Goal: Information Seeking & Learning: Learn about a topic

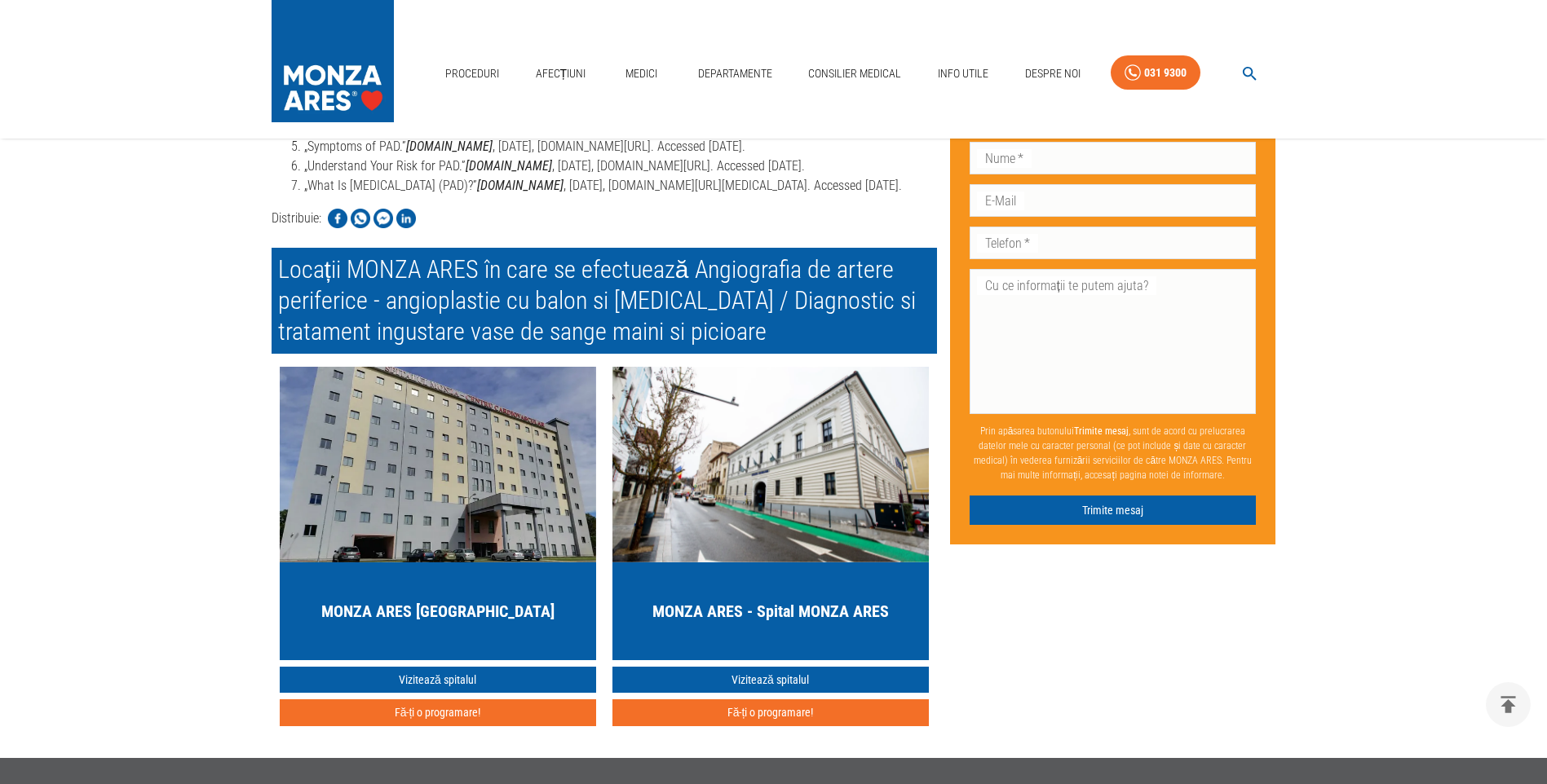
scroll to position [7661, 0]
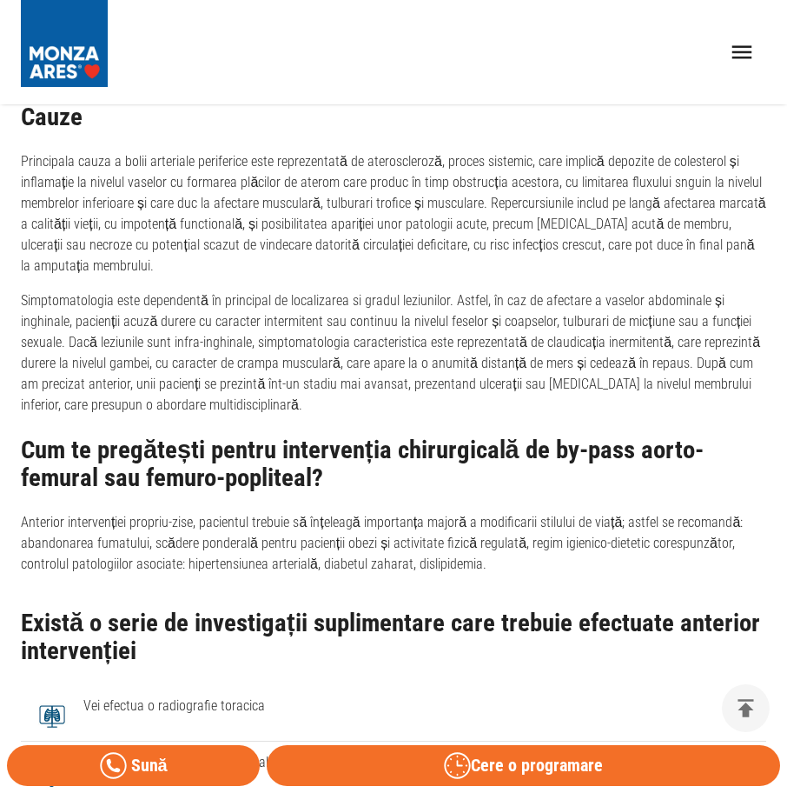
scroll to position [1564, 0]
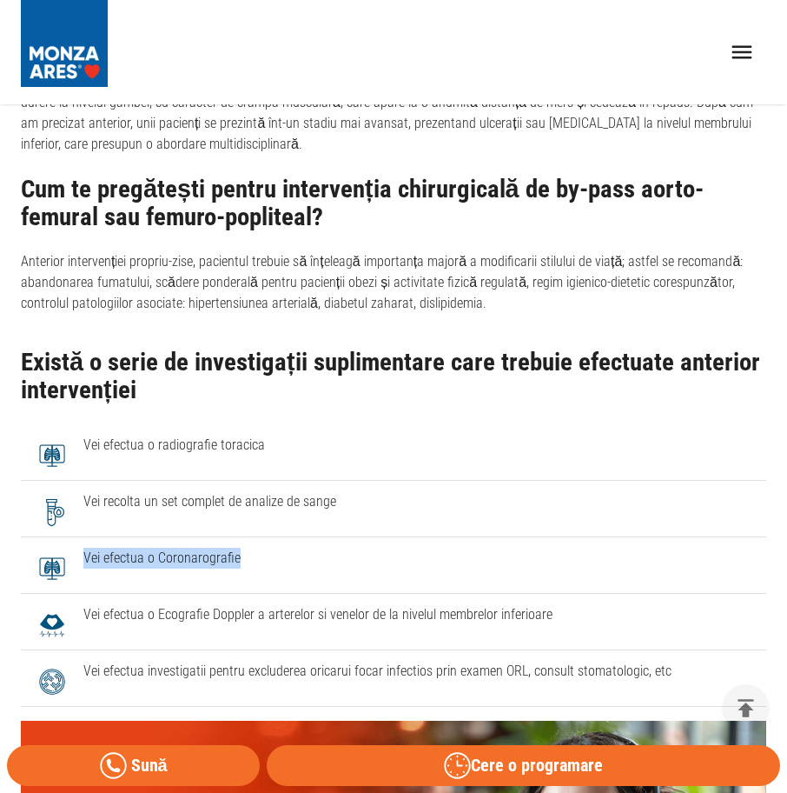
drag, startPoint x: 247, startPoint y: 560, endPoint x: 63, endPoint y: 542, distance: 184.2
click at [63, 542] on li "Vei efectua o Coronarografie" at bounding box center [394, 565] width 746 height 56
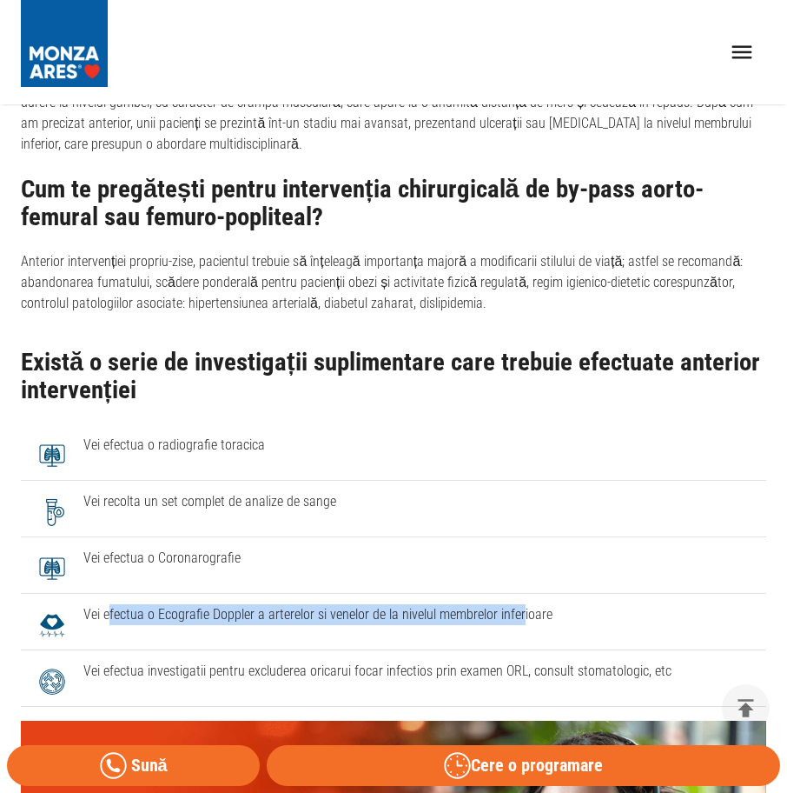
drag, startPoint x: 108, startPoint y: 623, endPoint x: 521, endPoint y: 631, distance: 412.9
click at [521, 631] on li "Vei efectua o Ecografie Doppler a arterelor si venelor de la nivelul membrelor …" at bounding box center [394, 622] width 746 height 56
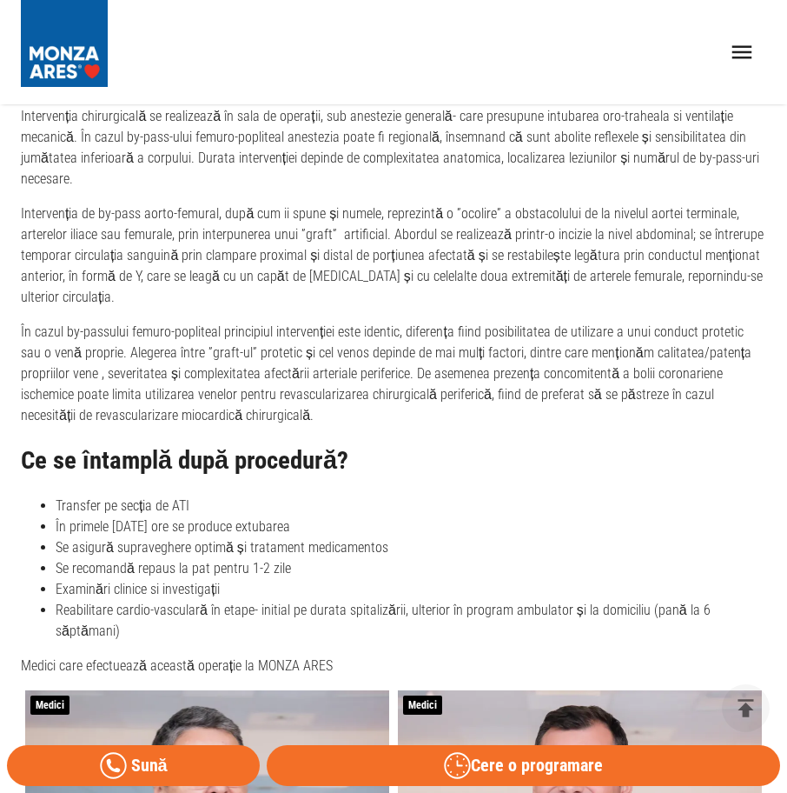
scroll to position [3042, 0]
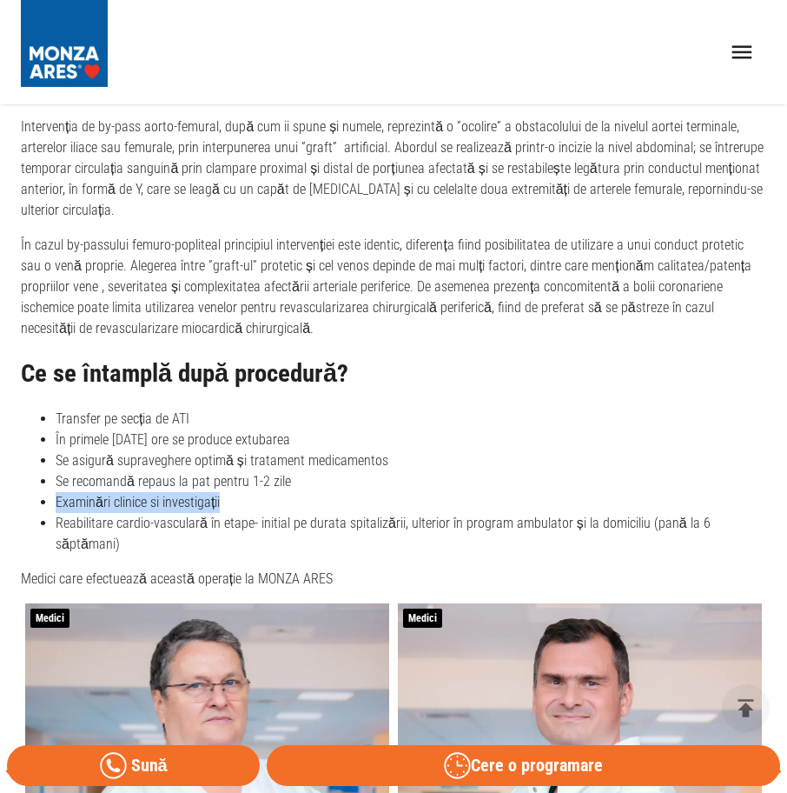
drag, startPoint x: 50, startPoint y: 497, endPoint x: 295, endPoint y: 498, distance: 244.2
click at [295, 498] on ul "Transfer pe secția de ATI În primele 24 de ore se produce extubarea Se asigură …" at bounding box center [394, 481] width 746 height 146
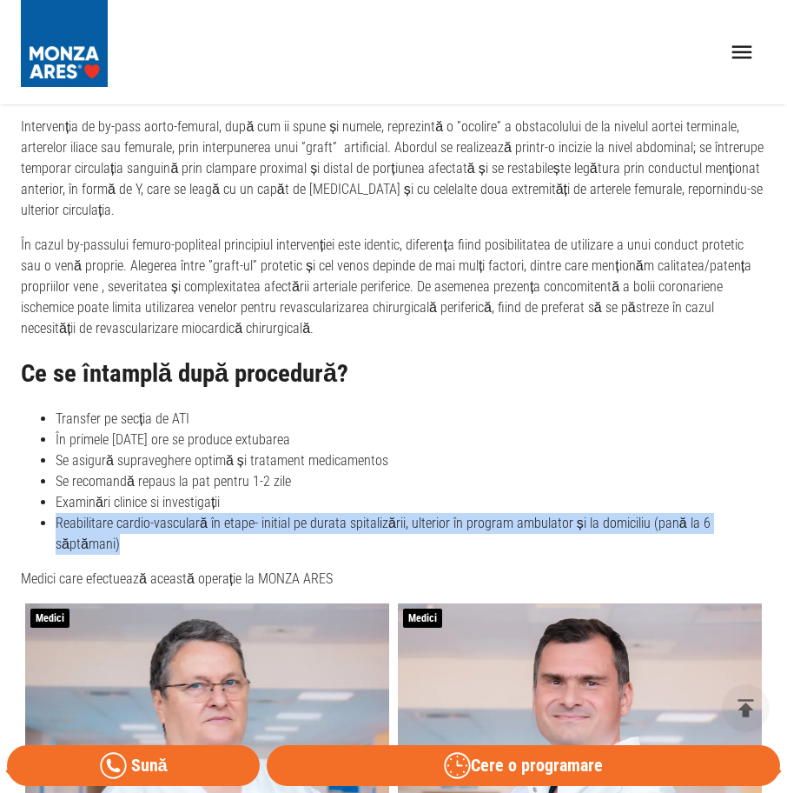
scroll to position [3042, 13]
drag, startPoint x: 43, startPoint y: 525, endPoint x: 774, endPoint y: 523, distance: 730.9
click at [774, 523] on html "Proceduri Afecțiuni Medici Departamente Consilier Medical Info Utile Despre Noi…" at bounding box center [393, 124] width 787 height 6332
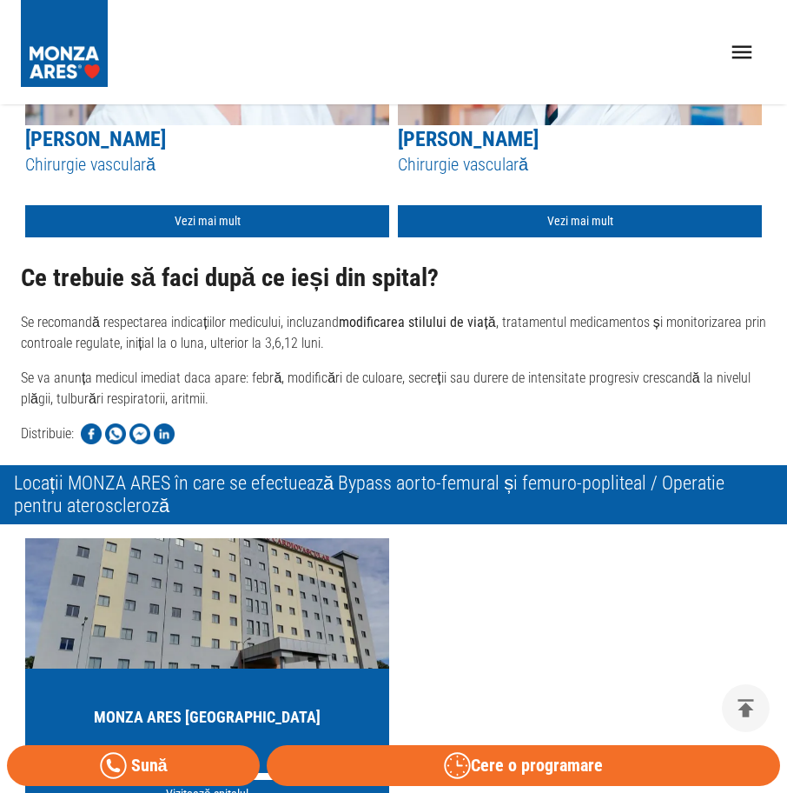
scroll to position [3824, 13]
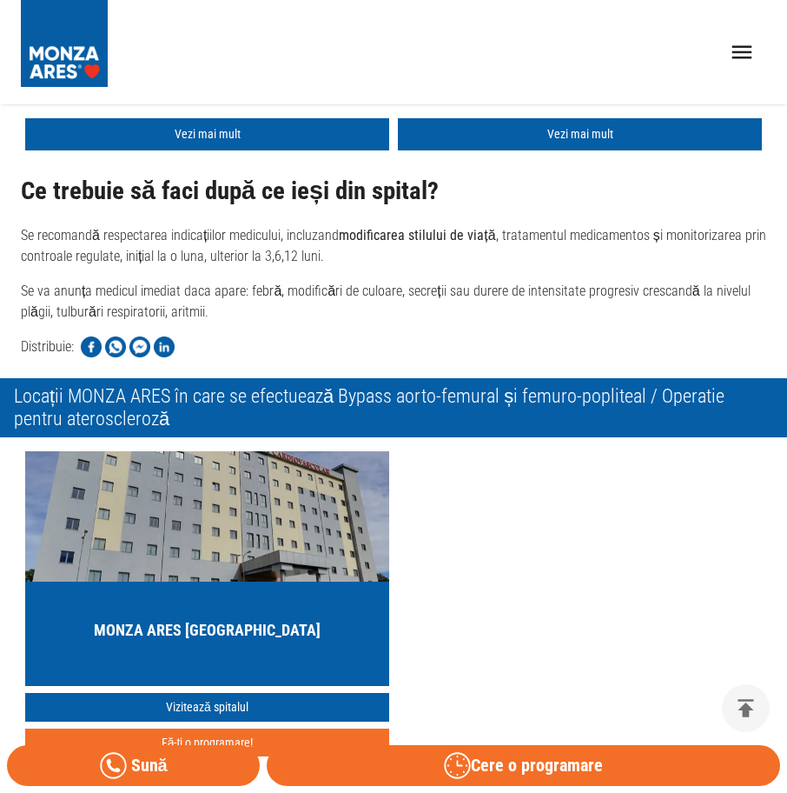
click at [548, 378] on h2 "Locații MONZA ARES în care se efectuează Bypass aorto-femural și femuro-poplite…" at bounding box center [393, 407] width 787 height 59
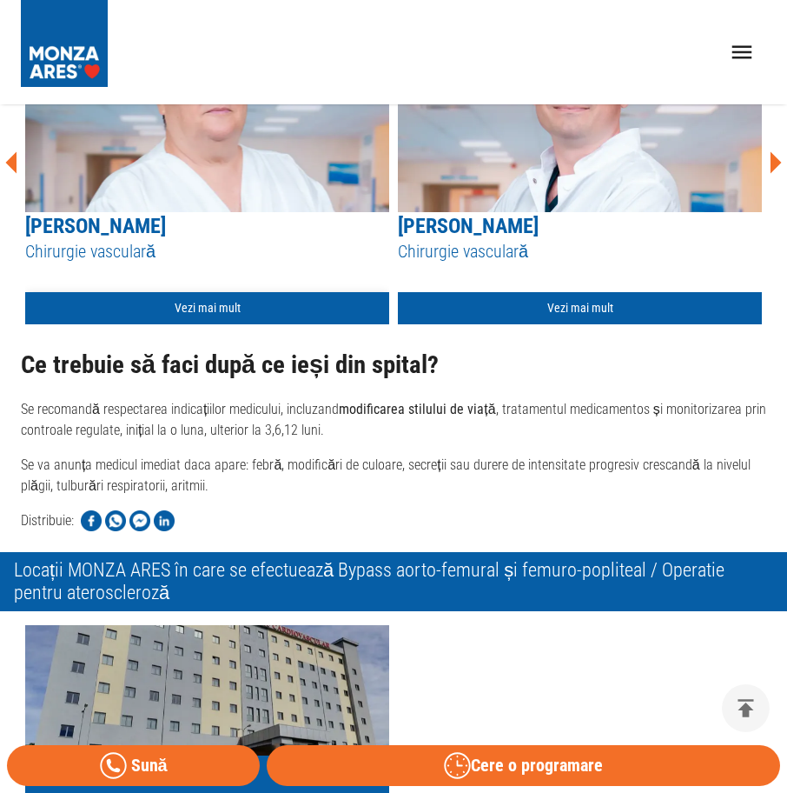
scroll to position [3563, 13]
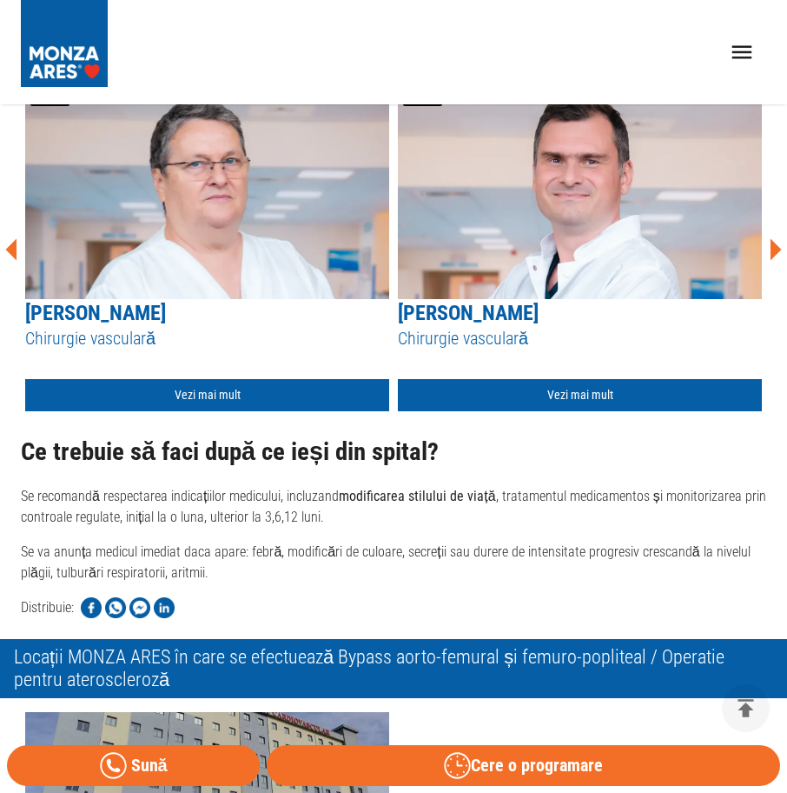
click at [63, 639] on h2 "Locații MONZA ARES în care se efectuează Bypass aorto-femural și femuro-poplite…" at bounding box center [393, 668] width 787 height 59
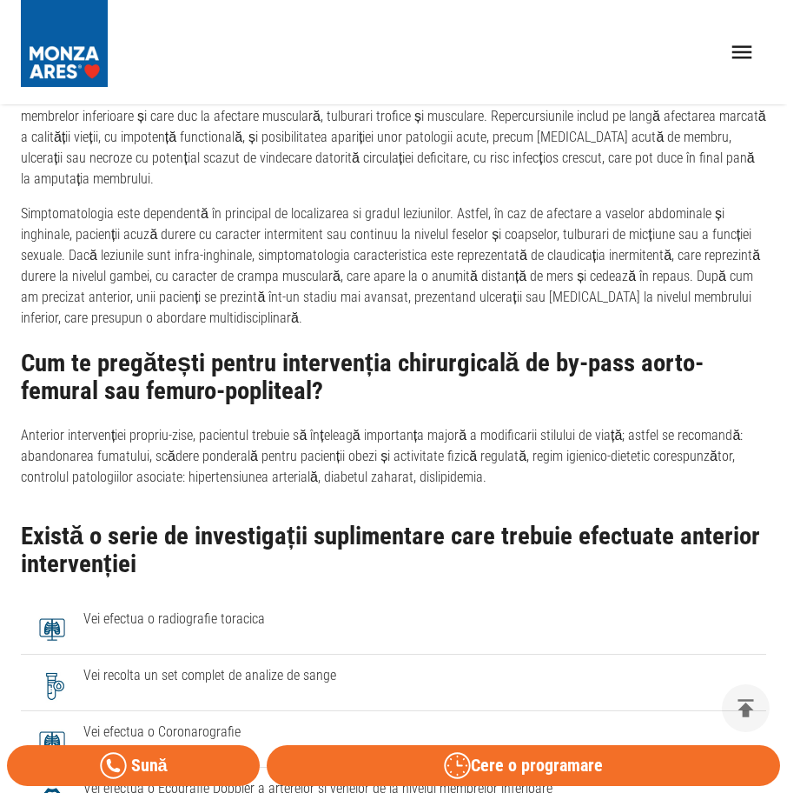
scroll to position [1738, 13]
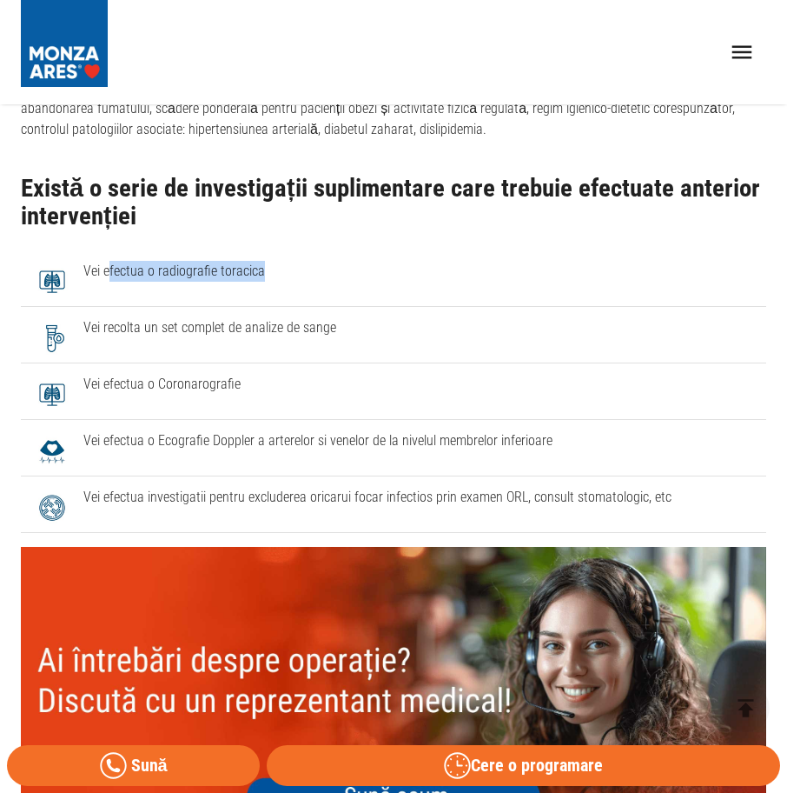
drag, startPoint x: 104, startPoint y: 268, endPoint x: 295, endPoint y: 260, distance: 191.3
click at [295, 260] on li "Vei efectua o radiografie toracica" at bounding box center [394, 278] width 746 height 56
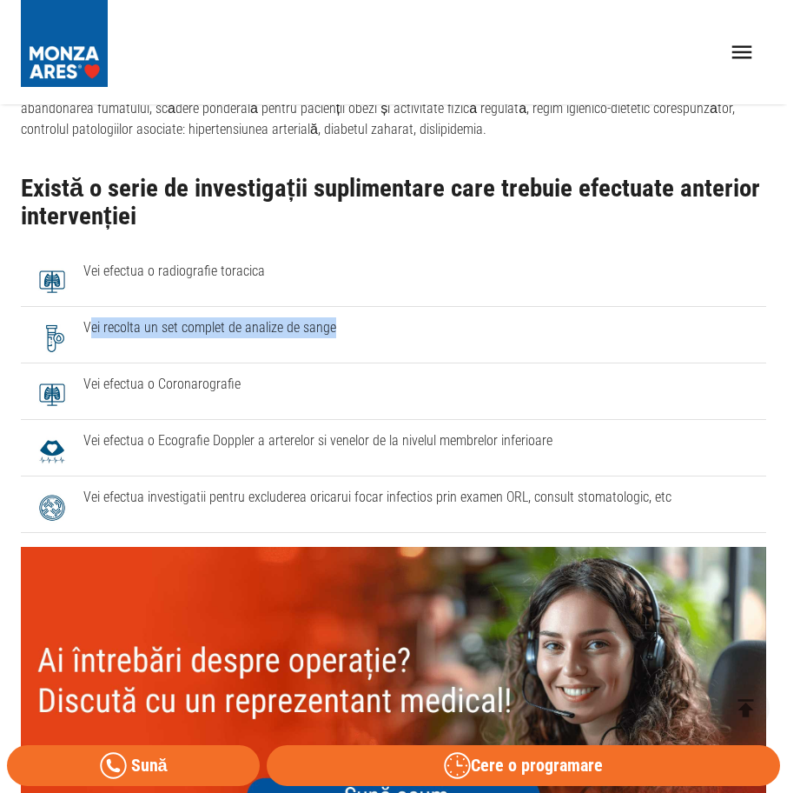
drag, startPoint x: 79, startPoint y: 321, endPoint x: 396, endPoint y: 331, distance: 317.4
click at [396, 331] on span "Vei recolta un set complet de analize de sange" at bounding box center [417, 327] width 669 height 21
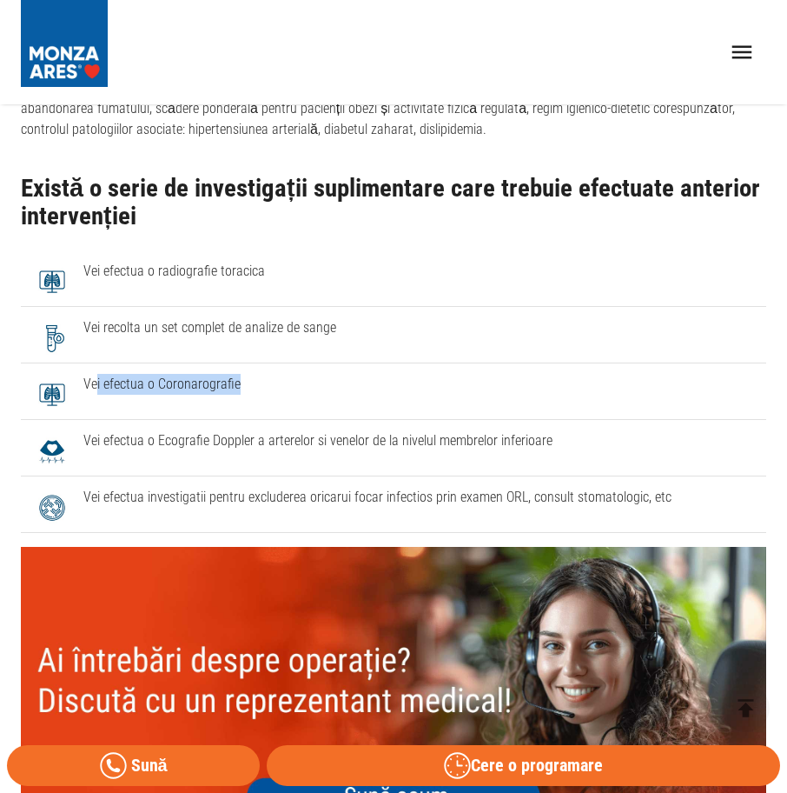
drag, startPoint x: 83, startPoint y: 371, endPoint x: 231, endPoint y: 379, distance: 148.8
click at [231, 379] on li "Vei efectua o Coronarografie" at bounding box center [394, 391] width 746 height 56
drag, startPoint x: 231, startPoint y: 379, endPoint x: 146, endPoint y: 387, distance: 85.5
click at [146, 387] on span "Vei efectua o Coronarografie" at bounding box center [417, 384] width 669 height 21
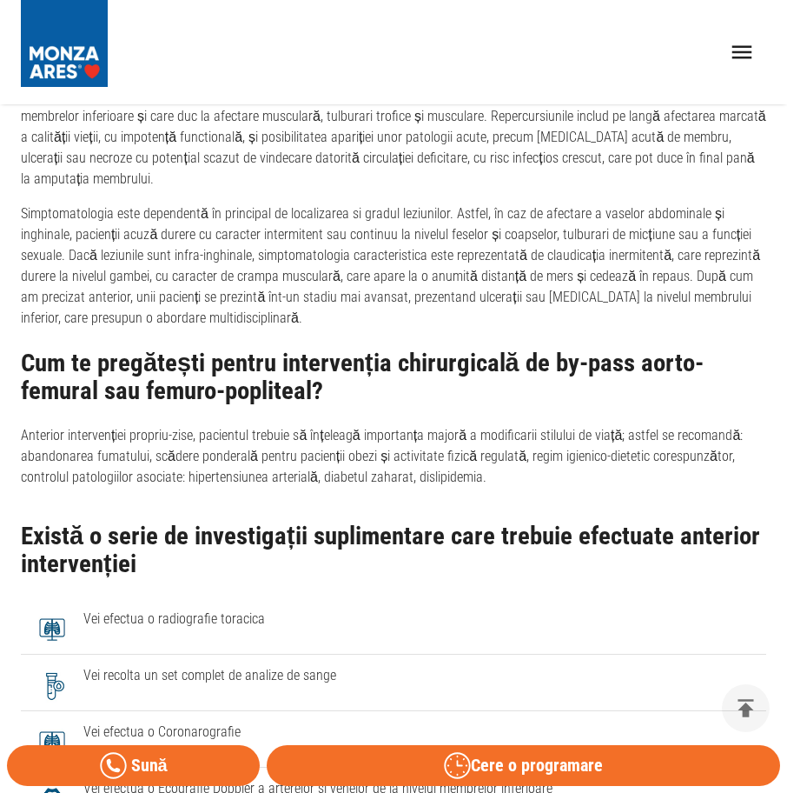
scroll to position [956, 13]
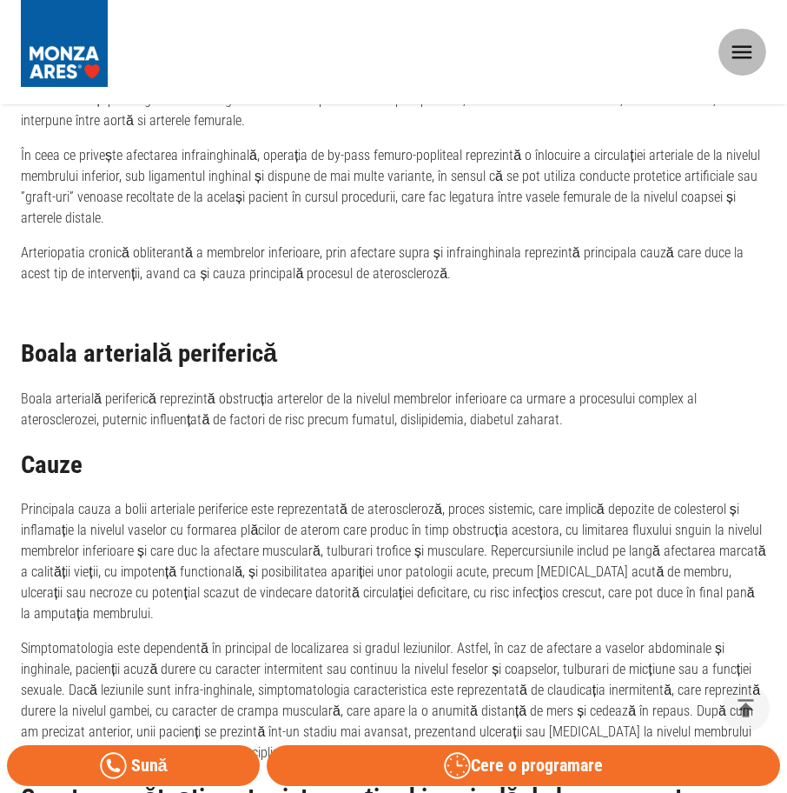
click at [732, 62] on icon "open drawer" at bounding box center [742, 52] width 27 height 27
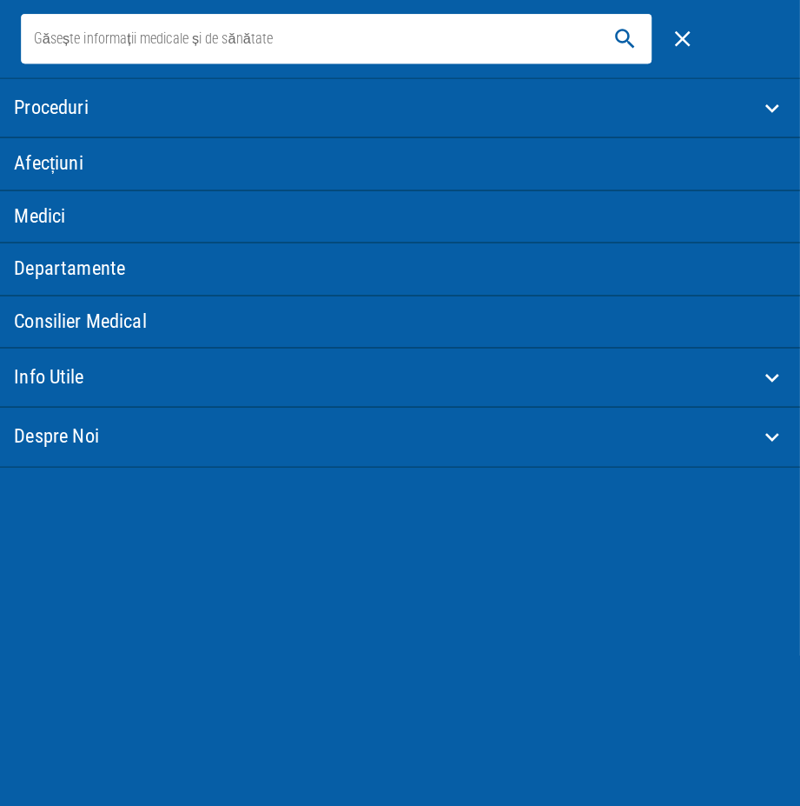
scroll to position [956, 0]
